Goal: Task Accomplishment & Management: Manage account settings

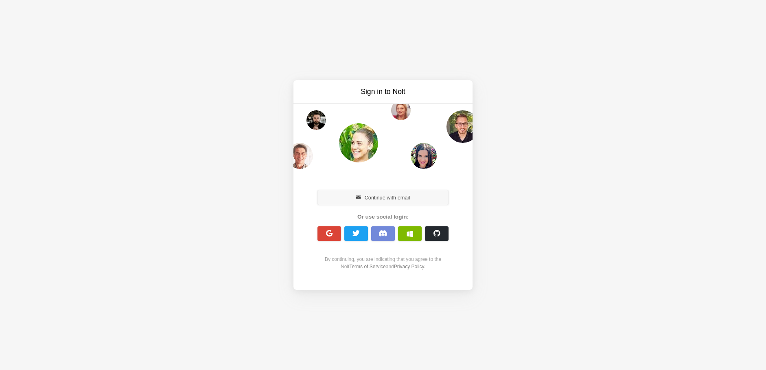
click at [384, 200] on button "Continue with email" at bounding box center [383, 197] width 131 height 15
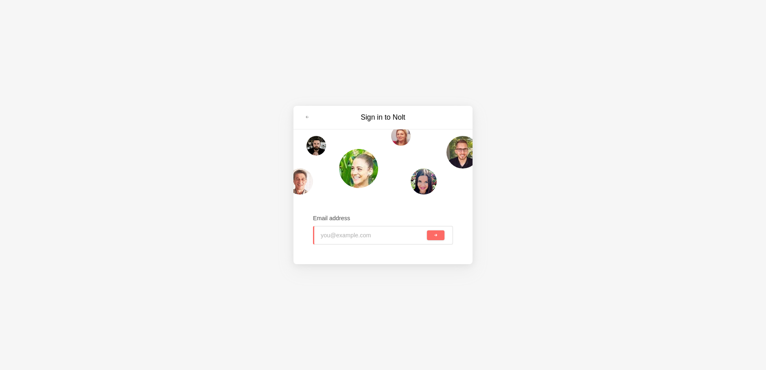
click at [351, 236] on input "email" at bounding box center [373, 235] width 105 height 18
type input "gettrading1@gmail.com"
click at [438, 234] on button "submit" at bounding box center [436, 236] width 18 height 10
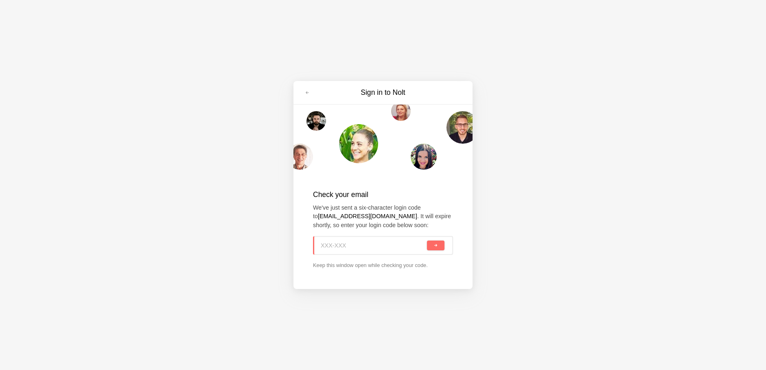
paste input "WJ3-WLV"
type input "WJ3-WLV"
click at [440, 251] on div "WJ3-WLV" at bounding box center [383, 245] width 140 height 19
click at [439, 247] on button "submit" at bounding box center [436, 246] width 18 height 10
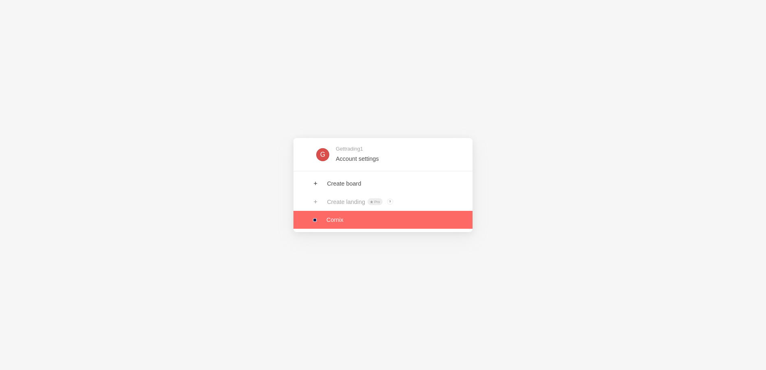
click at [338, 222] on link at bounding box center [383, 220] width 179 height 18
